Goal: Information Seeking & Learning: Learn about a topic

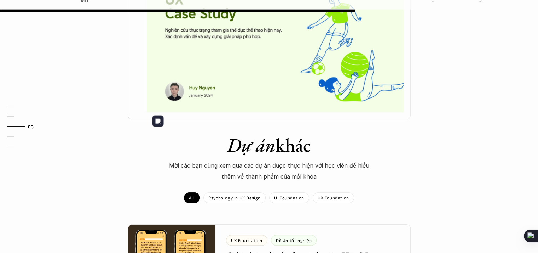
scroll to position [495, 0]
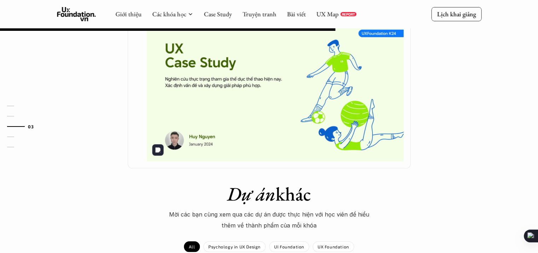
click at [283, 82] on img at bounding box center [275, 92] width 257 height 137
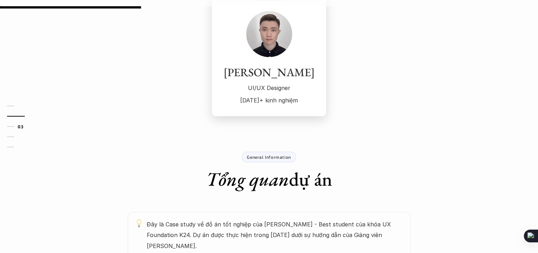
scroll to position [212, 0]
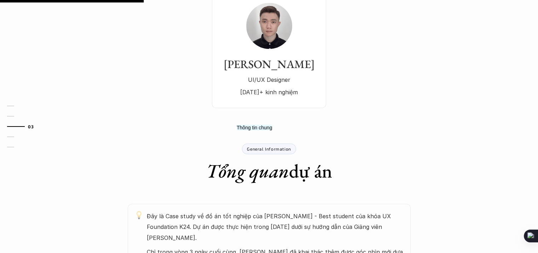
click at [258, 146] on p "General Information" at bounding box center [269, 148] width 44 height 5
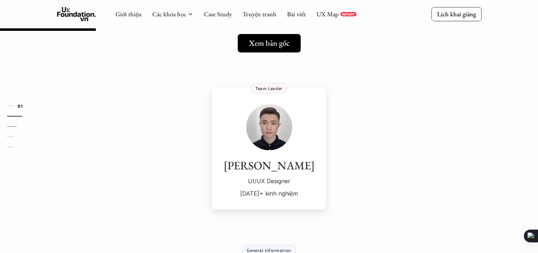
scroll to position [35, 0]
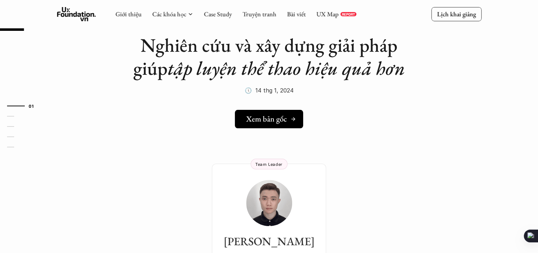
click at [258, 123] on link "Xem bản gốc" at bounding box center [269, 119] width 68 height 18
click at [212, 18] on div "Giới thiệu Các khóa học Case Study Truyện tranh Bài viết UX Map REPORT" at bounding box center [235, 14] width 241 height 14
click at [213, 15] on link "Case Study" at bounding box center [218, 14] width 28 height 8
click at [214, 12] on link "Case Study" at bounding box center [218, 14] width 28 height 8
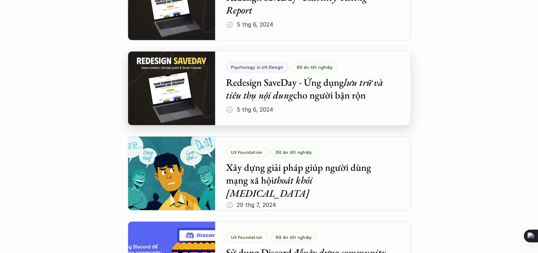
scroll to position [743, 0]
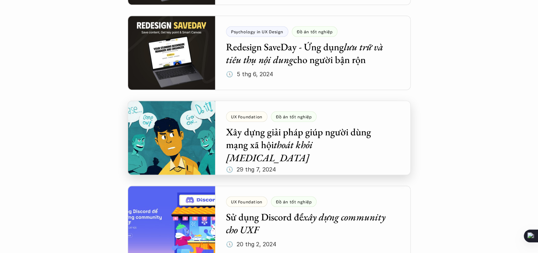
click at [303, 142] on div at bounding box center [269, 137] width 283 height 74
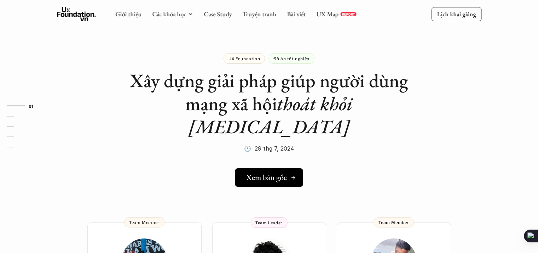
click at [287, 173] on div "Xem bản gốc" at bounding box center [271, 177] width 50 height 9
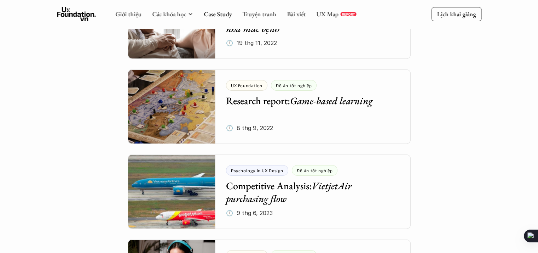
scroll to position [2335, 0]
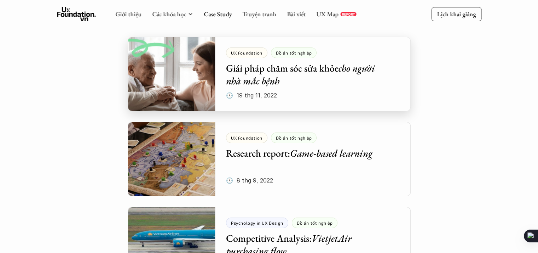
click at [280, 68] on div at bounding box center [269, 74] width 283 height 74
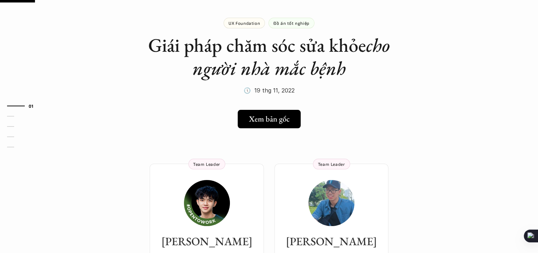
scroll to position [71, 0]
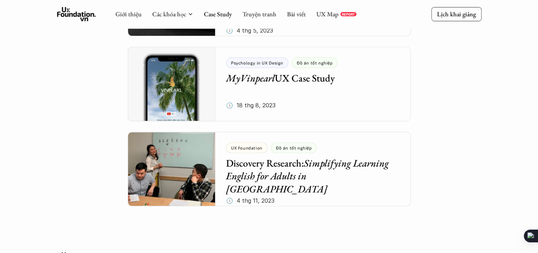
scroll to position [2777, 0]
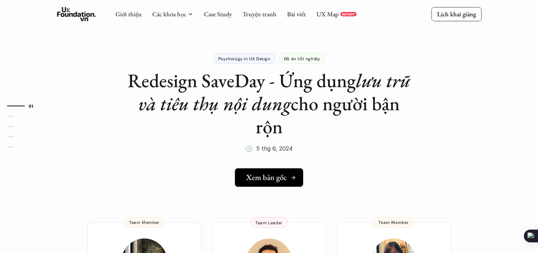
click at [267, 175] on h5 "Xem bản gốc" at bounding box center [266, 177] width 41 height 9
